Goal: Task Accomplishment & Management: Manage account settings

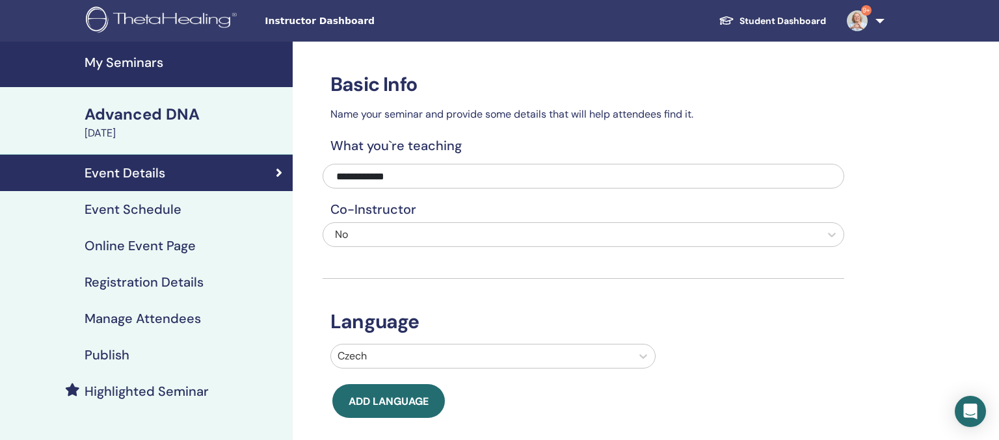
click at [133, 59] on h4 "My Seminars" at bounding box center [185, 63] width 200 height 16
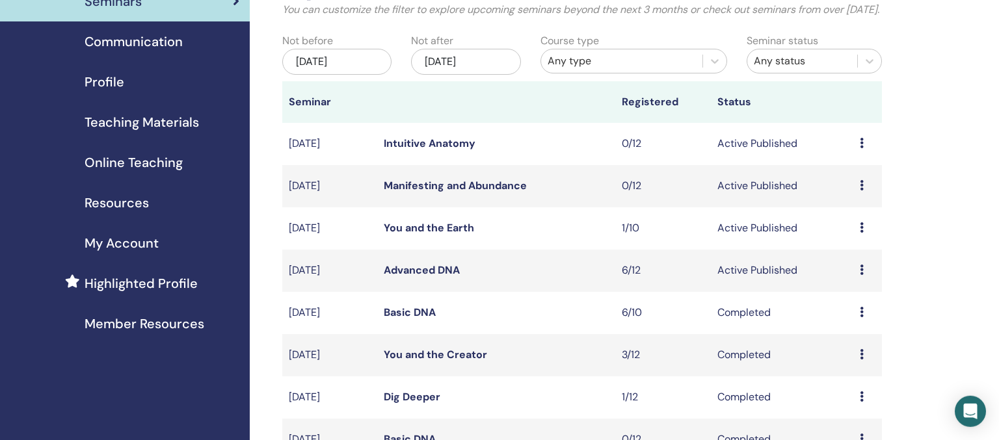
scroll to position [68, 0]
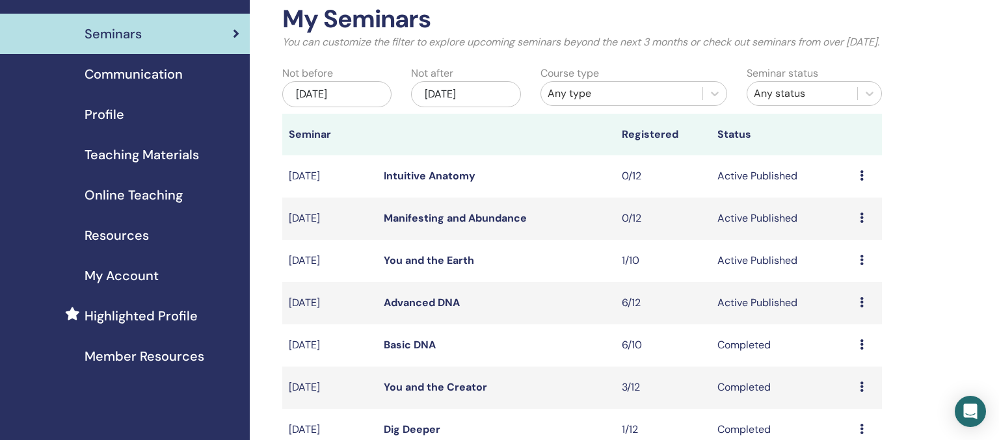
click at [864, 353] on div "Preview Attendees" at bounding box center [868, 345] width 16 height 16
click at [845, 386] on link "Attendees" at bounding box center [852, 391] width 49 height 14
